Goal: Task Accomplishment & Management: Use online tool/utility

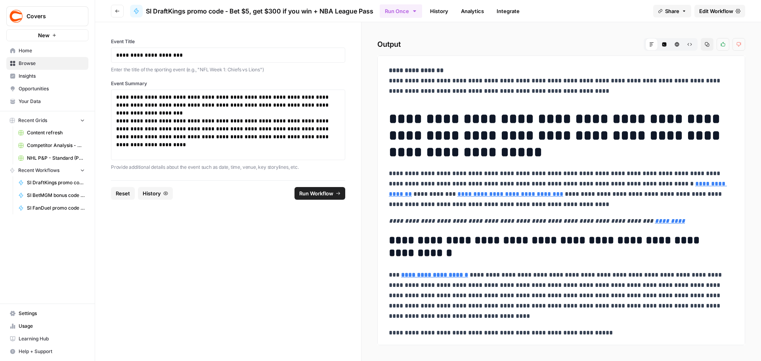
scroll to position [547, 0]
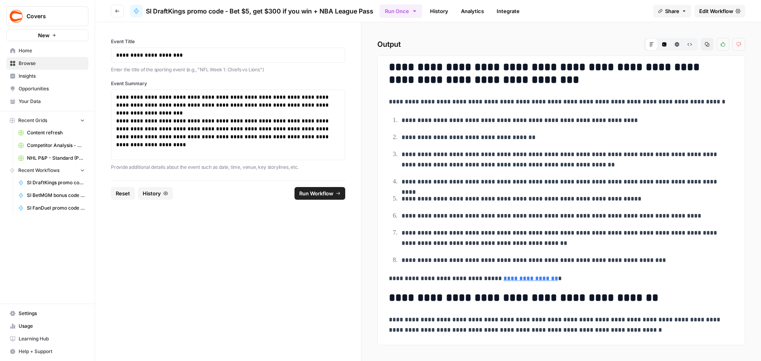
click at [704, 12] on span "Edit Workflow" at bounding box center [716, 11] width 34 height 8
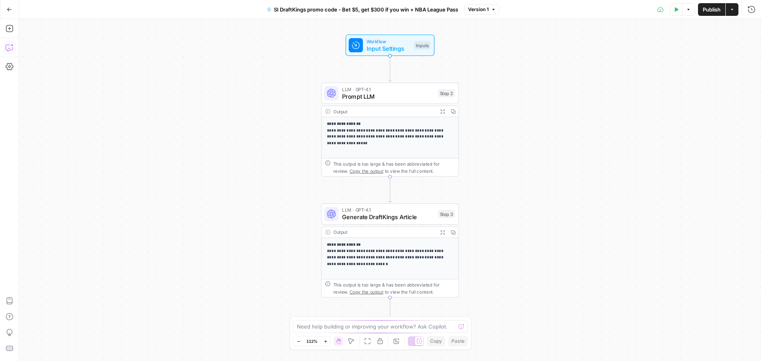
click at [8, 48] on icon "button" at bounding box center [10, 48] width 8 height 8
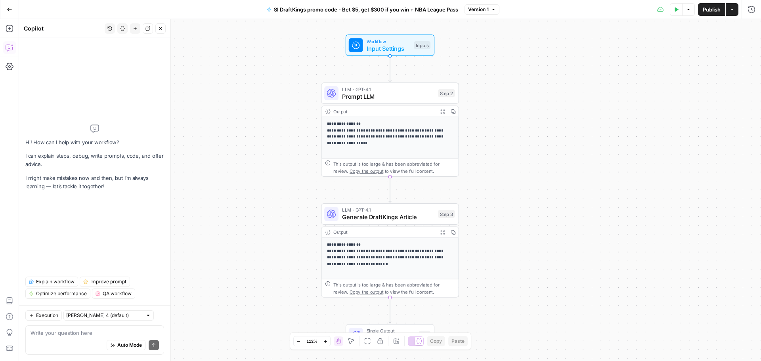
click at [61, 332] on textarea at bounding box center [95, 333] width 128 height 8
click at [33, 329] on textarea "Use numerals for numbers 10 and above." at bounding box center [95, 333] width 128 height 8
type textarea "Always use numerals for numbers 10 and above."
click at [151, 345] on span "Send" at bounding box center [151, 345] width 0 height 0
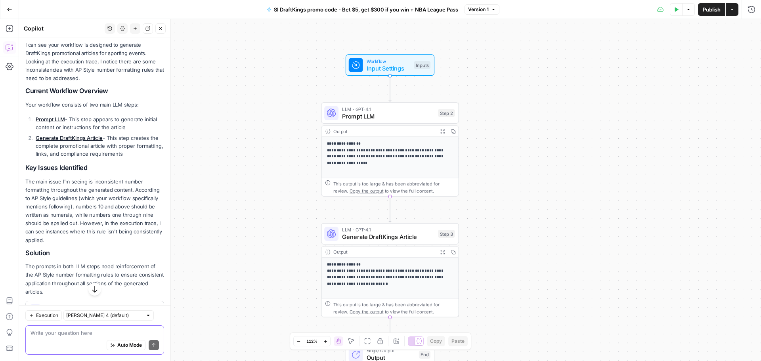
scroll to position [126, 0]
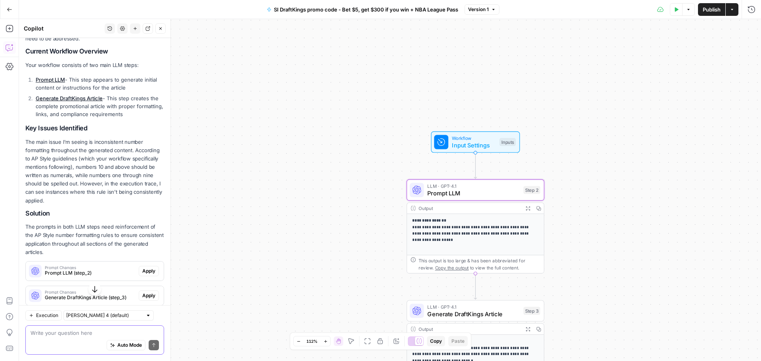
click at [142, 270] on span "Apply" at bounding box center [148, 270] width 13 height 7
